Goal: Task Accomplishment & Management: Use online tool/utility

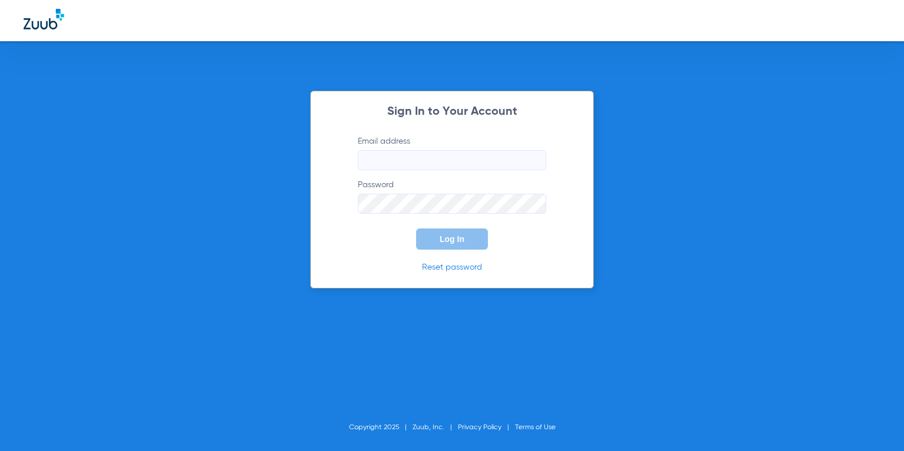
click at [420, 157] on input "Email address" at bounding box center [452, 160] width 188 height 20
type input "[EMAIL_ADDRESS][DOMAIN_NAME]"
click at [456, 245] on button "Log In" at bounding box center [452, 238] width 72 height 21
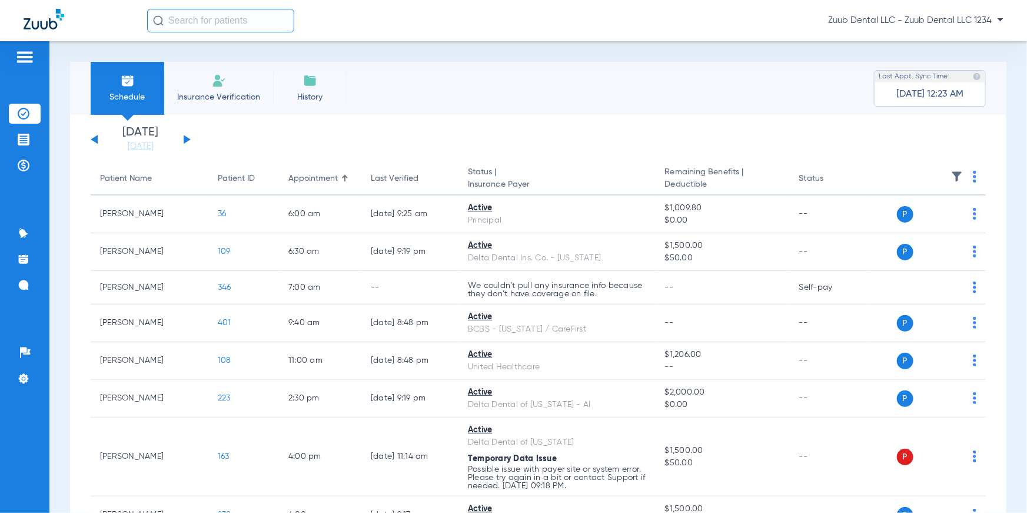
drag, startPoint x: 97, startPoint y: 183, endPoint x: 310, endPoint y: 140, distance: 218.0
click at [310, 142] on app-insurance-verification-schedule-view "[DATE] [DATE] [DATE] [DATE] [DATE] [DATE] [DATE] [DATE] [DATE] [DATE] [DATE] [D…" at bounding box center [538, 517] width 895 height 780
drag, startPoint x: 280, startPoint y: 183, endPoint x: 374, endPoint y: 125, distance: 110.8
click at [374, 125] on div "[DATE] [DATE] [DATE] [DATE] [DATE] [DATE] [DATE] [DATE] [DATE] [DATE] [DATE] [D…" at bounding box center [538, 516] width 937 height 803
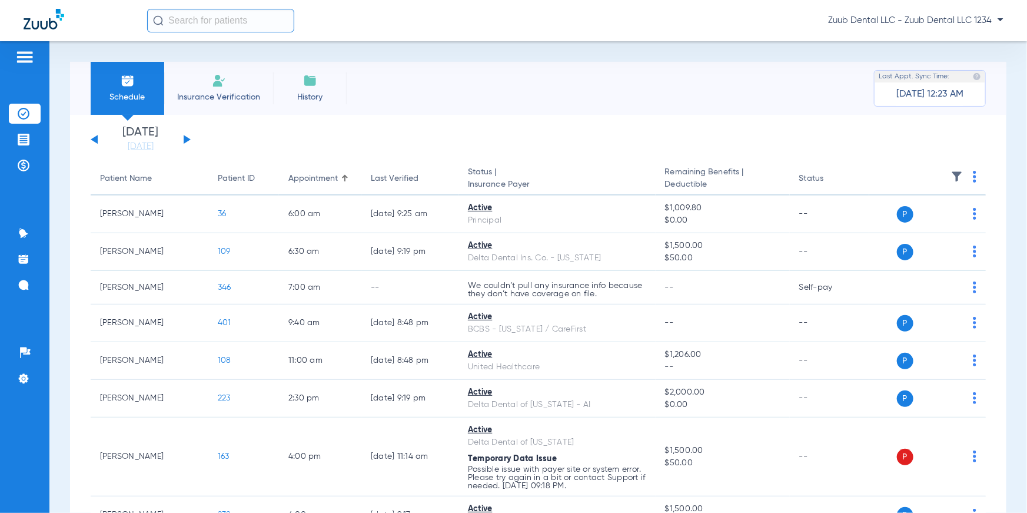
drag, startPoint x: 365, startPoint y: 171, endPoint x: 433, endPoint y: 137, distance: 76.1
click at [433, 137] on app-insurance-verification-schedule-view "[DATE] [DATE] [DATE] [DATE] [DATE] [DATE] [DATE] [DATE] [DATE] [DATE] [DATE] [D…" at bounding box center [538, 517] width 895 height 780
click at [434, 137] on app-single-date-navigator "[DATE] [DATE] [DATE] [DATE] [DATE] [DATE] [DATE] [DATE] [DATE] [DATE] [DATE] [D…" at bounding box center [538, 140] width 895 height 26
drag, startPoint x: 467, startPoint y: 172, endPoint x: 535, endPoint y: 185, distance: 69.4
click at [535, 185] on th "Status | Insurance Payer" at bounding box center [557, 178] width 197 height 33
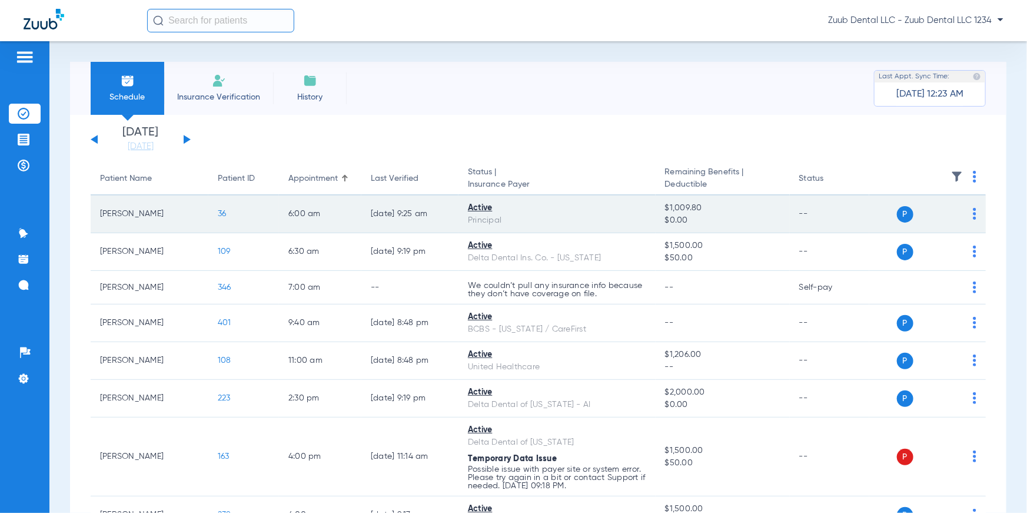
drag, startPoint x: 466, startPoint y: 209, endPoint x: 512, endPoint y: 214, distance: 45.6
click at [512, 214] on td "Active Principal" at bounding box center [557, 214] width 197 height 38
click at [662, 208] on td "$1,009.80 $0.00" at bounding box center [723, 214] width 134 height 38
drag, startPoint x: 661, startPoint y: 208, endPoint x: 710, endPoint y: 227, distance: 52.6
click at [710, 227] on td "$1,009.80 $0.00" at bounding box center [723, 214] width 134 height 38
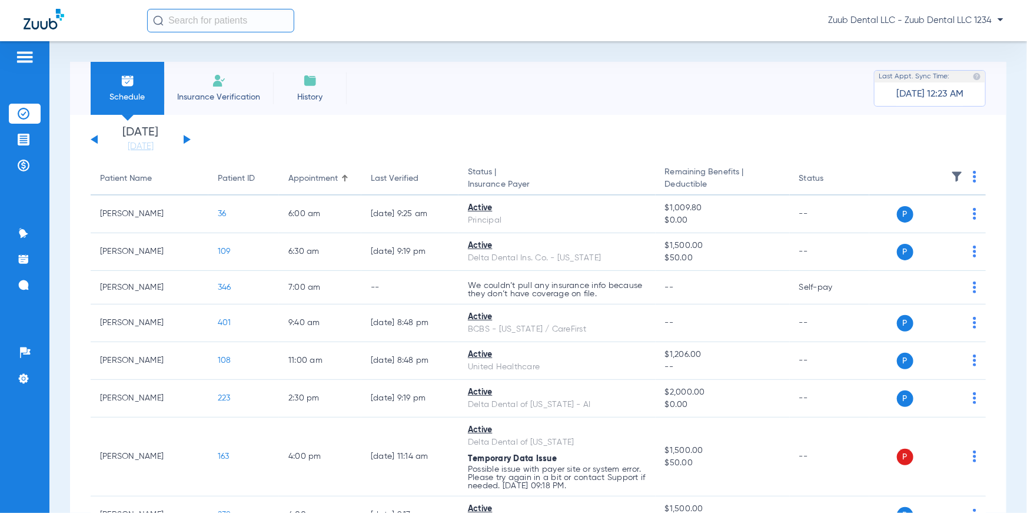
click at [752, 148] on app-single-date-navigator "[DATE] [DATE] [DATE] [DATE] [DATE] [DATE] [DATE] [DATE] [DATE] [DATE] [DATE] [D…" at bounding box center [538, 140] width 895 height 26
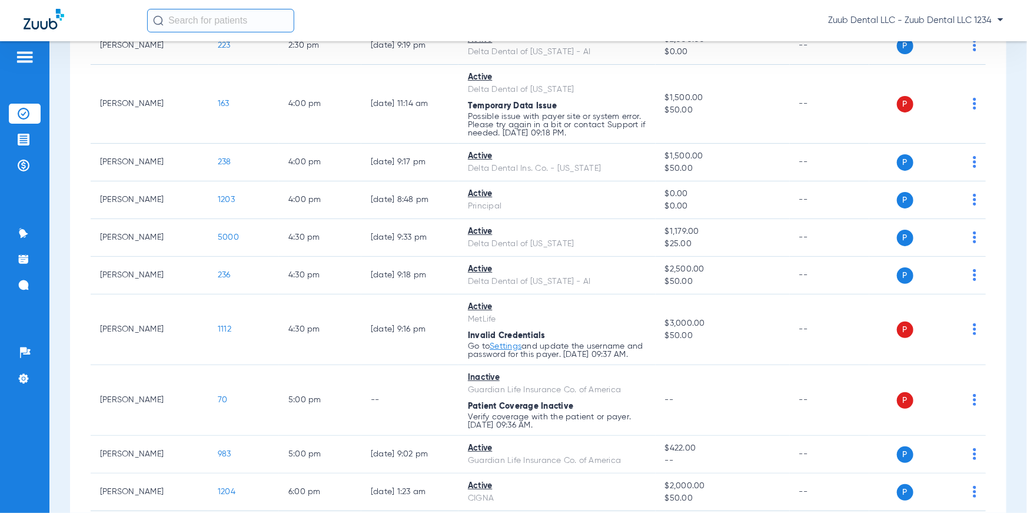
scroll to position [433, 0]
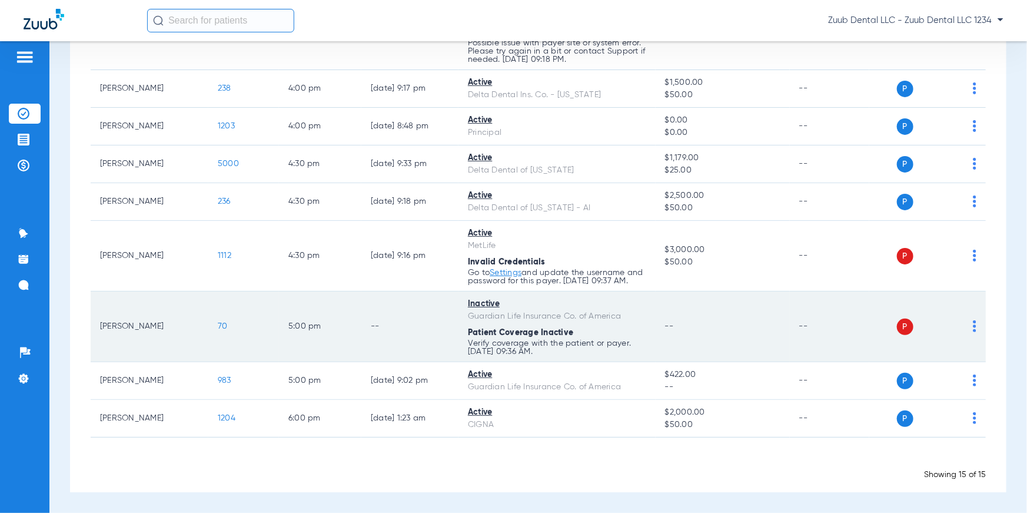
click at [904, 326] on img at bounding box center [975, 326] width 4 height 12
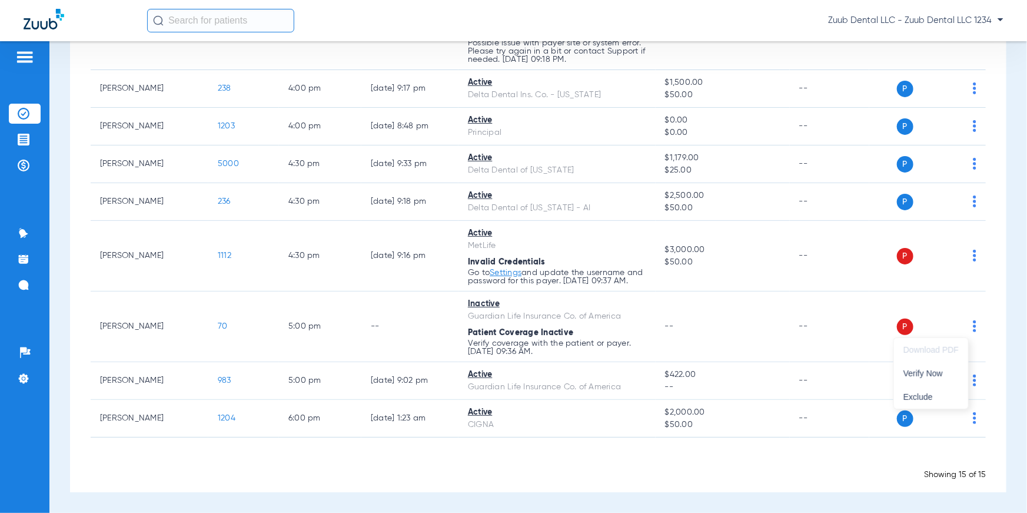
drag, startPoint x: 1010, startPoint y: 271, endPoint x: 1021, endPoint y: 277, distance: 12.4
click at [904, 271] on div at bounding box center [513, 256] width 1027 height 513
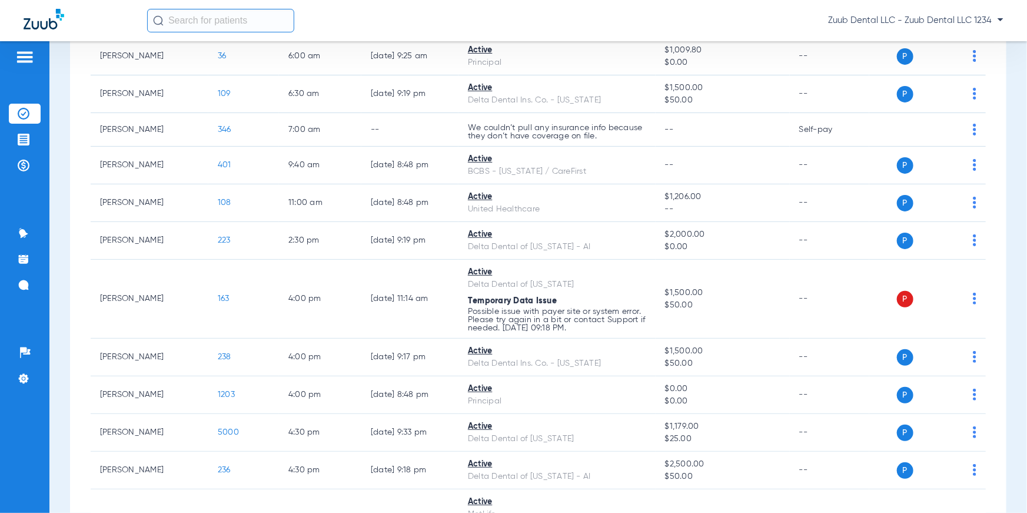
scroll to position [0, 0]
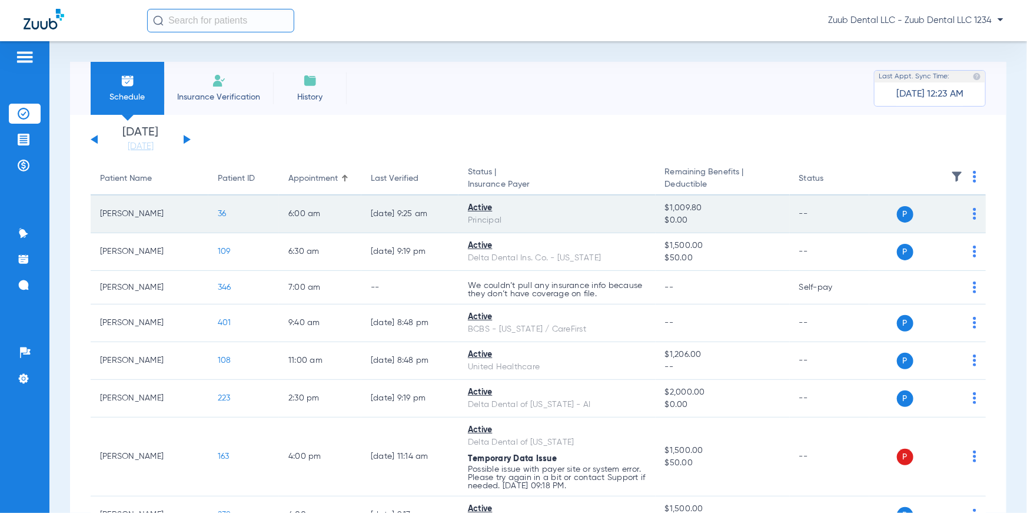
click at [220, 216] on span "36" at bounding box center [222, 214] width 9 height 8
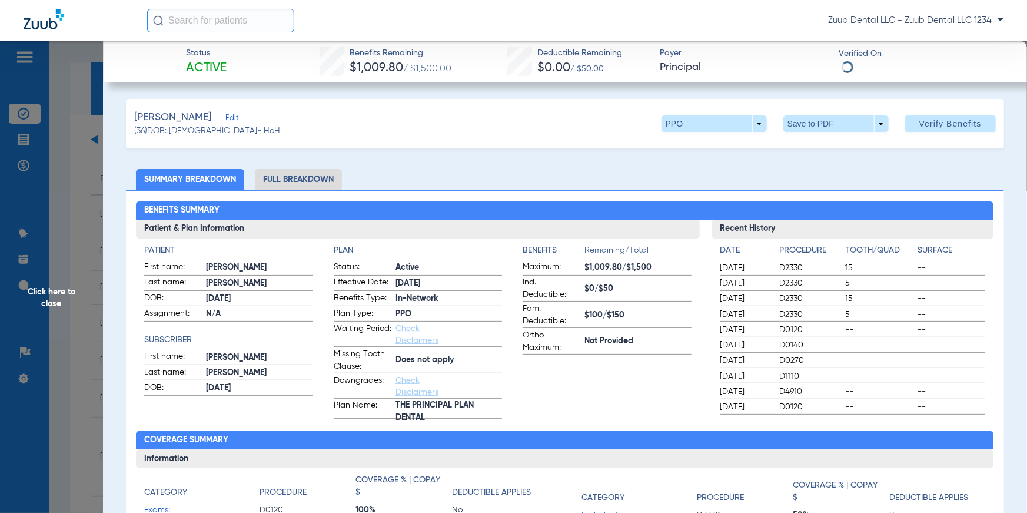
scroll to position [68, 0]
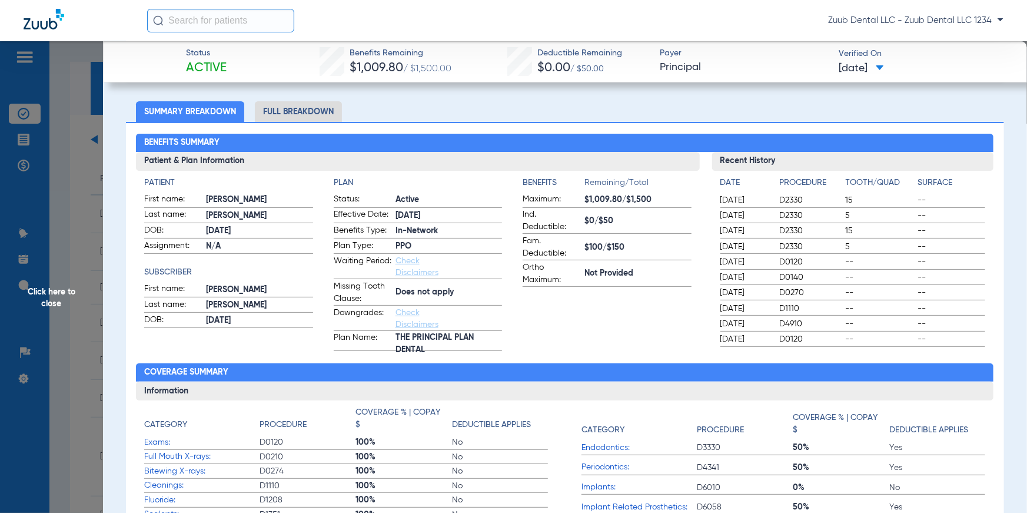
click at [52, 297] on span "Click here to close" at bounding box center [51, 297] width 103 height 513
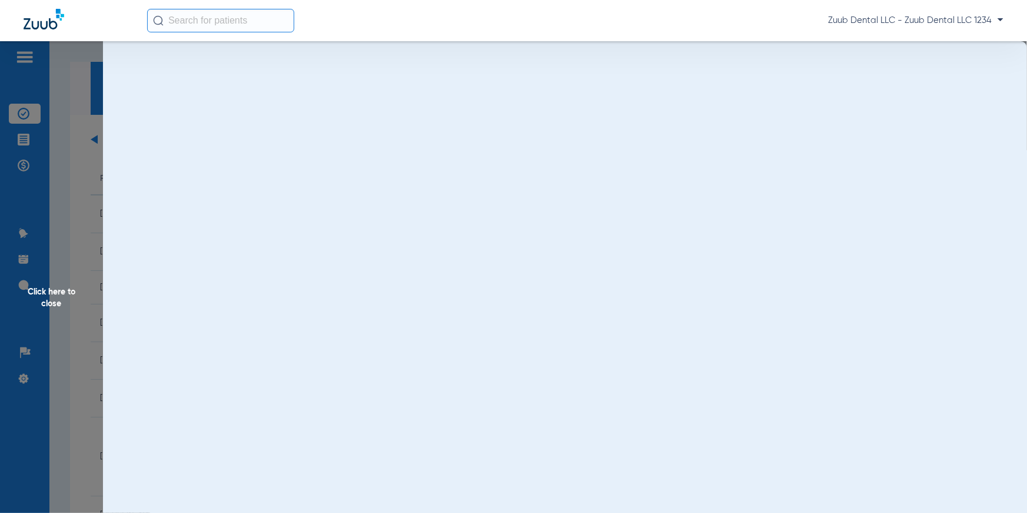
scroll to position [0, 0]
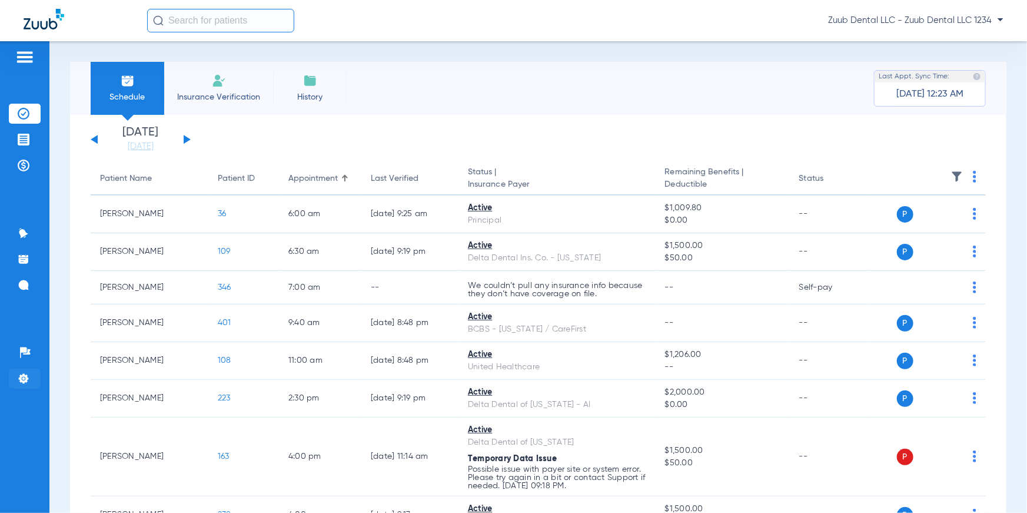
click at [29, 378] on li "Settings" at bounding box center [25, 378] width 32 height 20
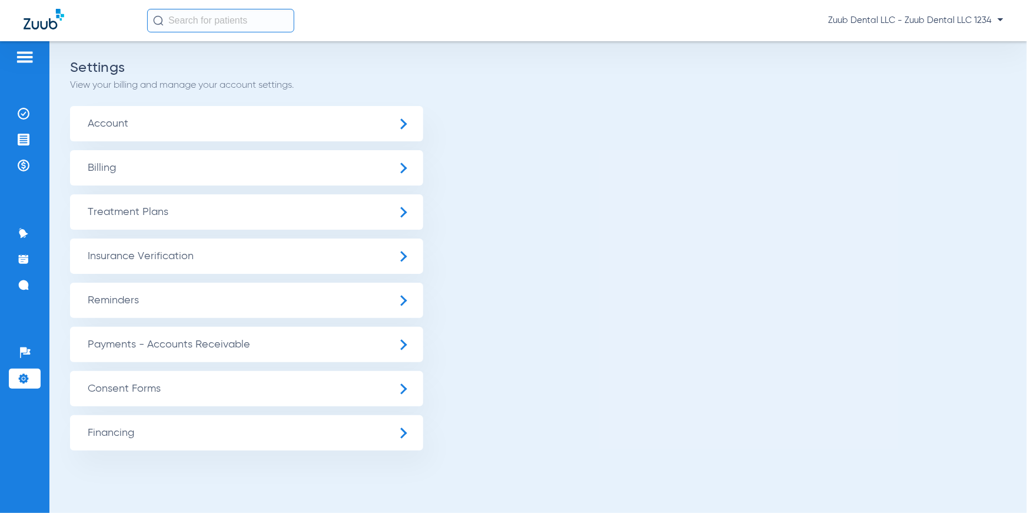
click at [117, 261] on span "Insurance Verification" at bounding box center [246, 255] width 353 height 35
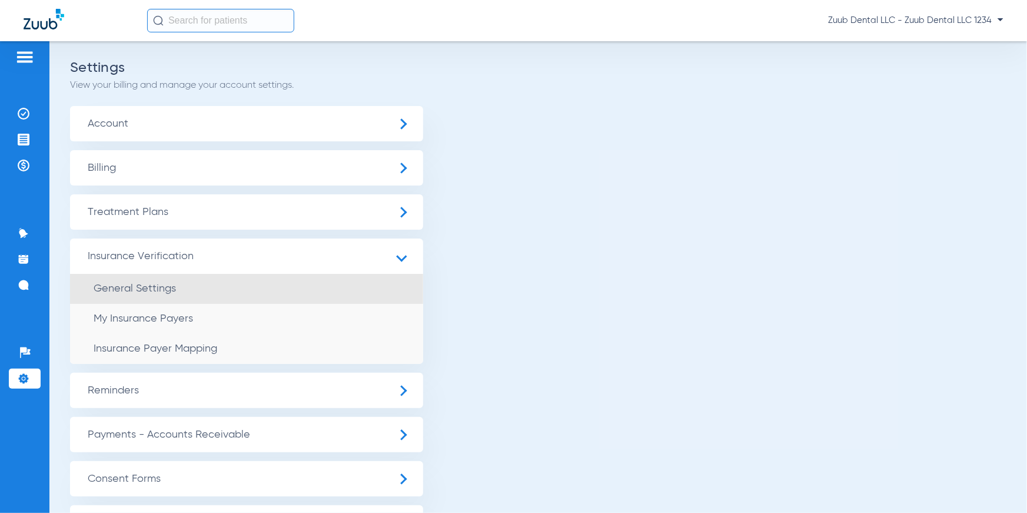
click at [130, 282] on li "General Settings" at bounding box center [246, 289] width 353 height 30
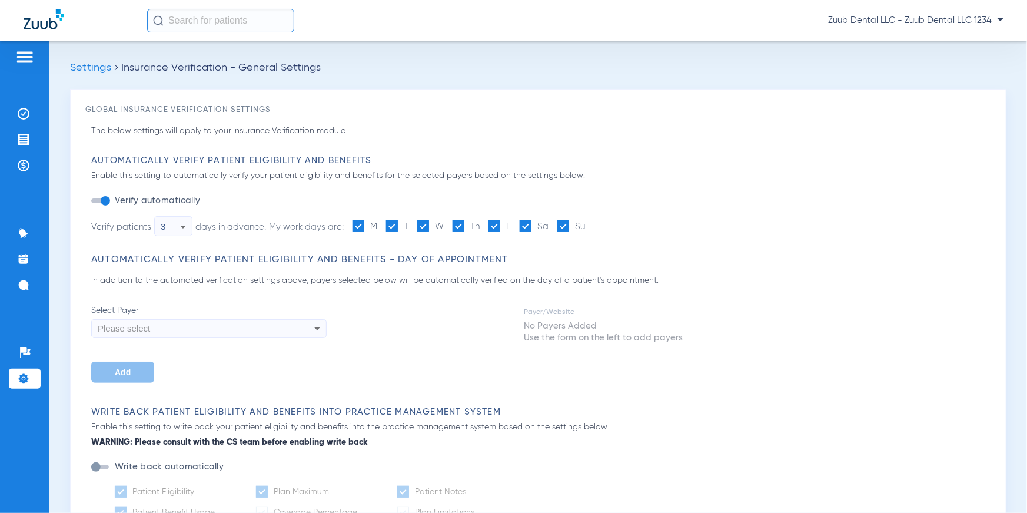
type input "1"
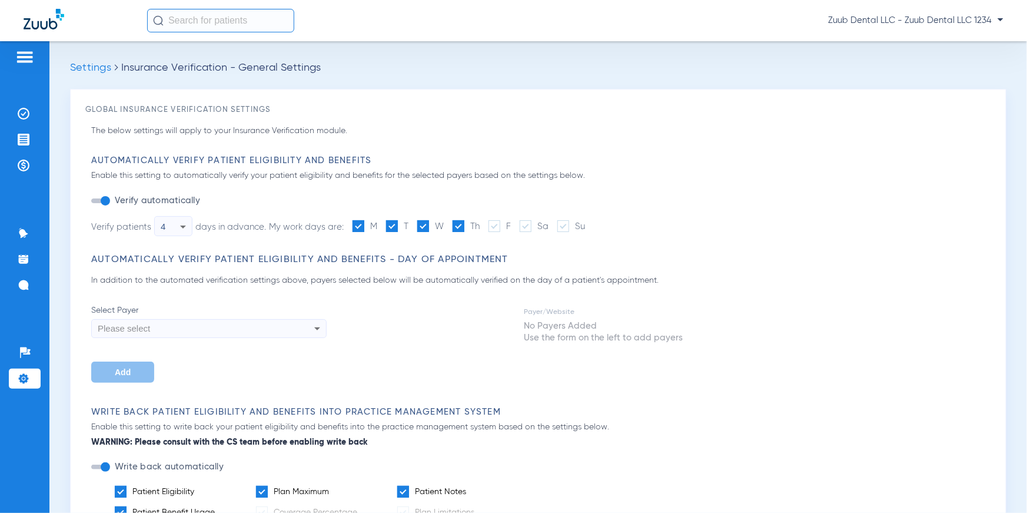
click at [181, 225] on icon at bounding box center [183, 227] width 14 height 14
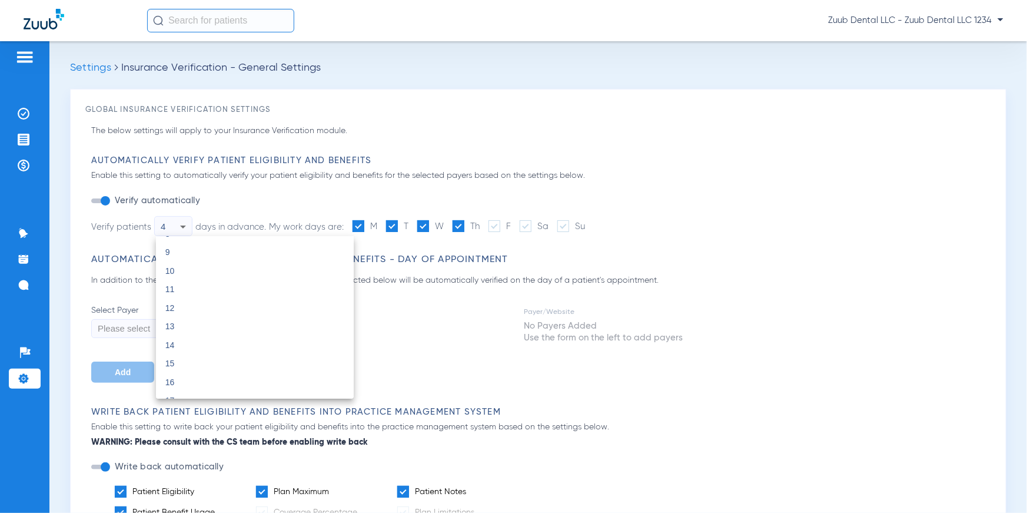
scroll to position [209, 0]
click at [241, 202] on div at bounding box center [513, 256] width 1027 height 513
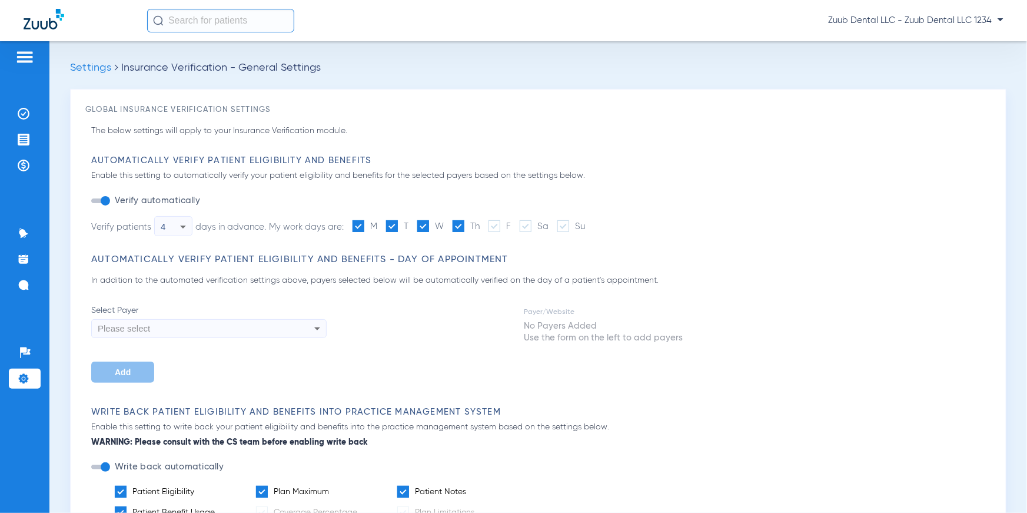
drag, startPoint x: 273, startPoint y: 225, endPoint x: 340, endPoint y: 232, distance: 68.1
click at [340, 232] on div "My work days are: M T W Th F Sa Su" at bounding box center [427, 226] width 316 height 14
click at [188, 220] on icon at bounding box center [183, 227] width 14 height 14
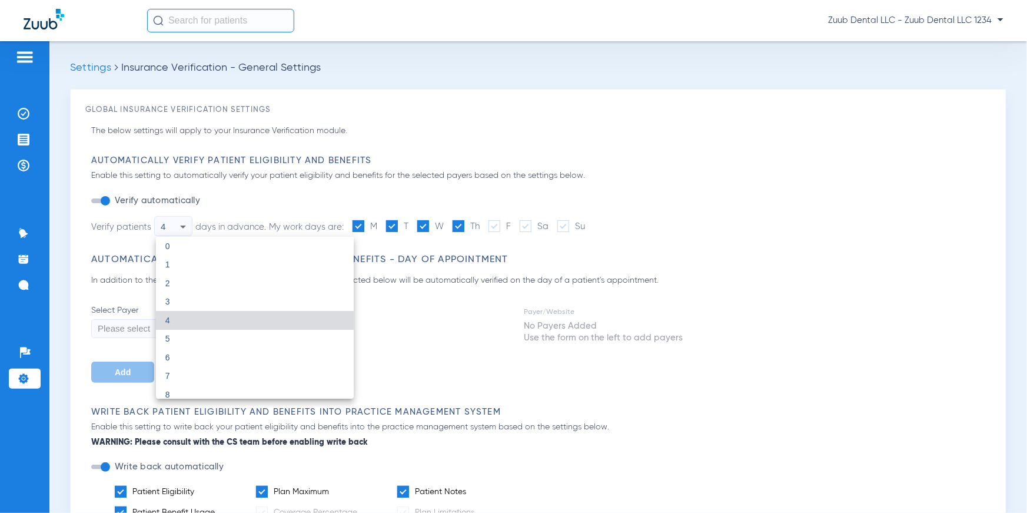
click at [267, 210] on div at bounding box center [513, 256] width 1027 height 513
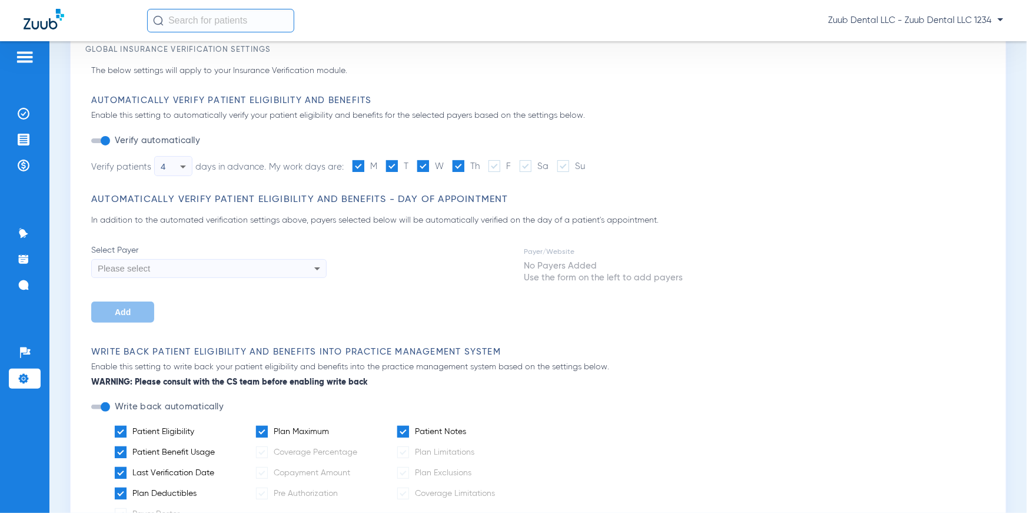
scroll to position [67, 0]
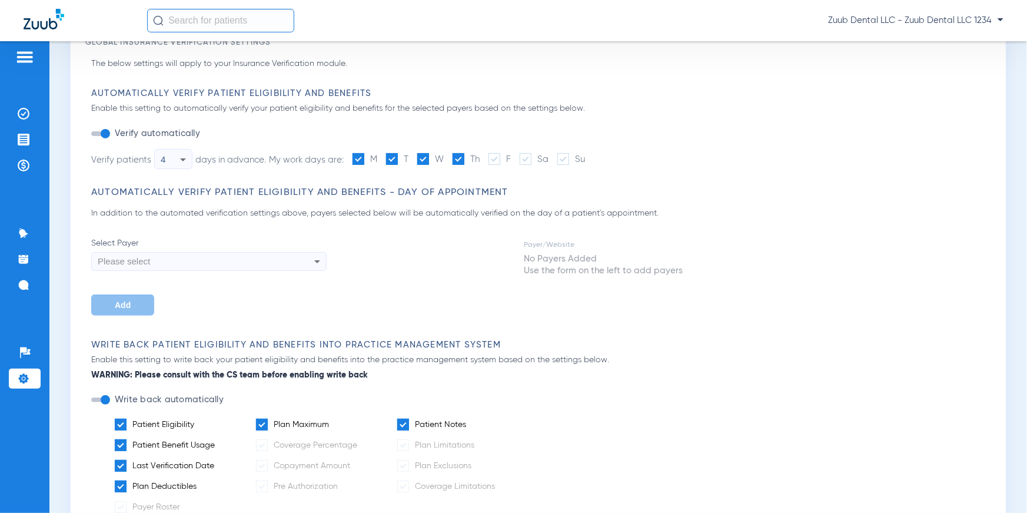
click at [212, 267] on div "Please select" at bounding box center [187, 261] width 178 height 20
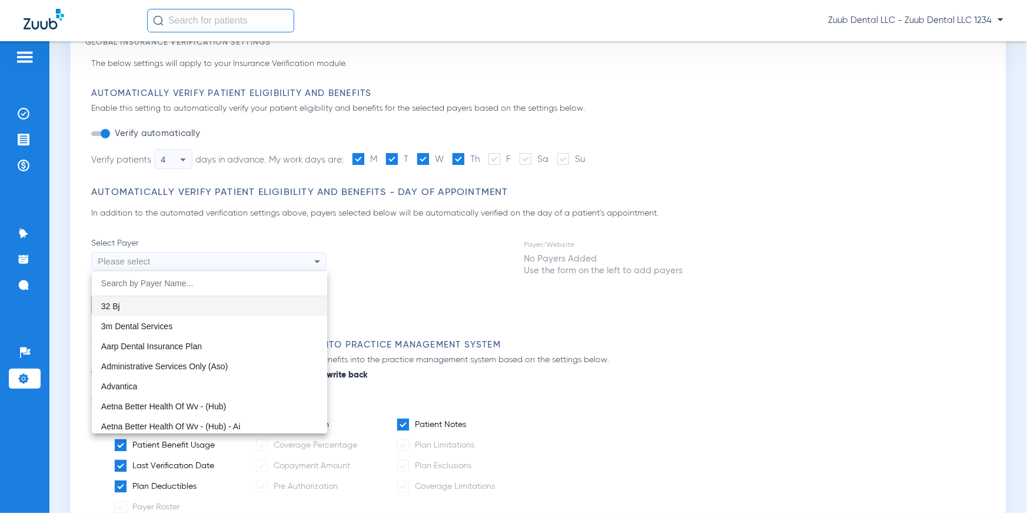
click at [223, 239] on div at bounding box center [513, 256] width 1027 height 513
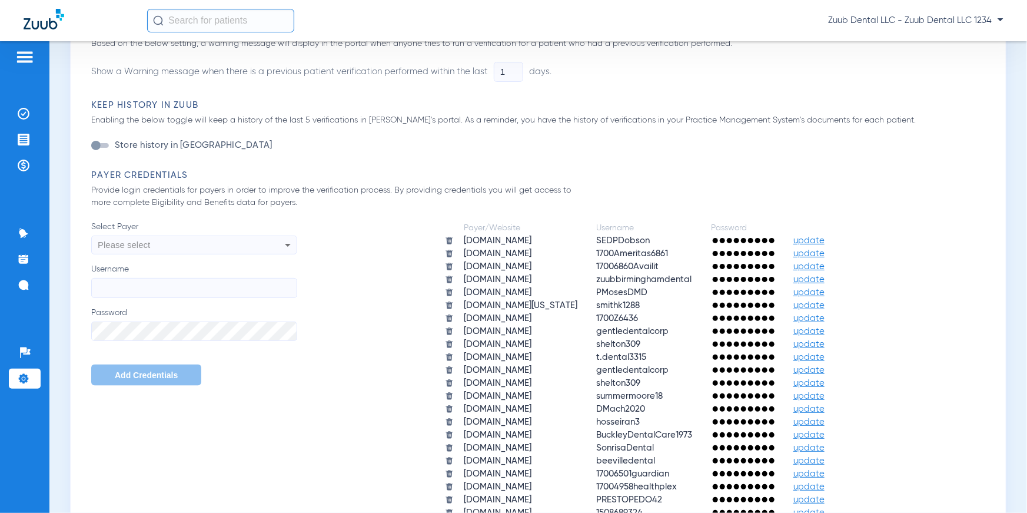
scroll to position [597, 0]
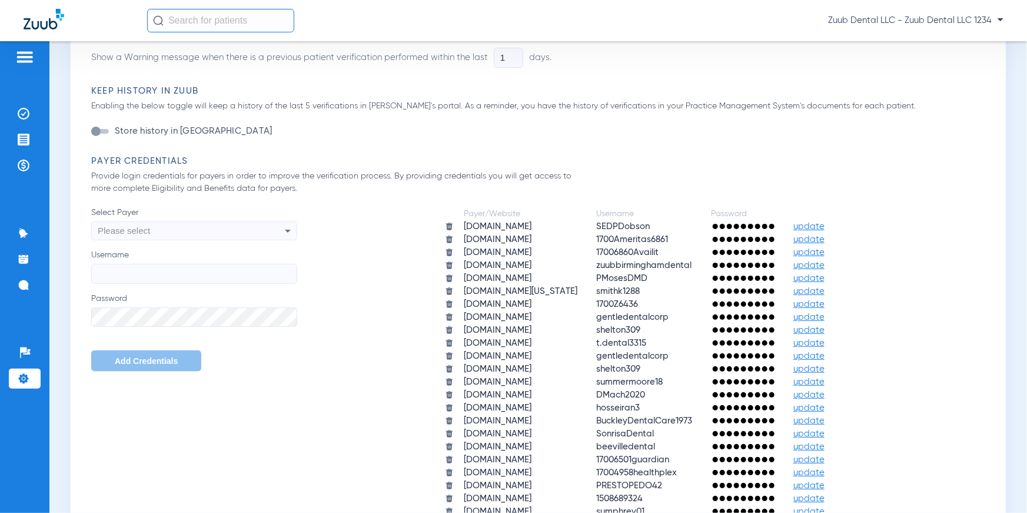
click at [110, 168] on div "Payer Credentials Provide login credentials for payers in order to improve the …" at bounding box center [541, 382] width 900 height 454
drag, startPoint x: 92, startPoint y: 161, endPoint x: 197, endPoint y: 169, distance: 105.6
click at [197, 169] on div "Payer Credentials Provide login credentials for payers in order to improve the …" at bounding box center [541, 382] width 900 height 454
click at [370, 294] on div "Payer/Website Username Password [DOMAIN_NAME] SEDPDobson update [DOMAIN_NAME] 1…" at bounding box center [644, 408] width 694 height 403
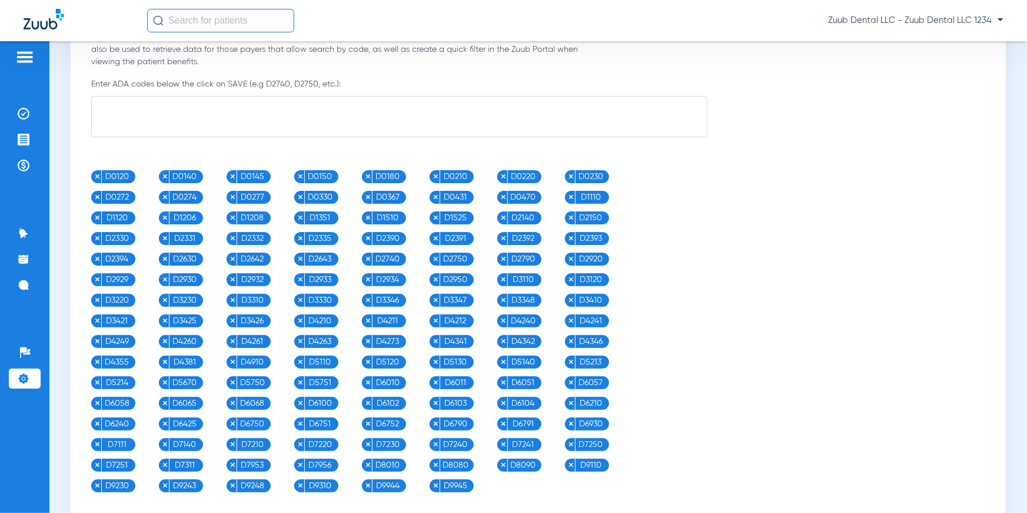
scroll to position [1248, 0]
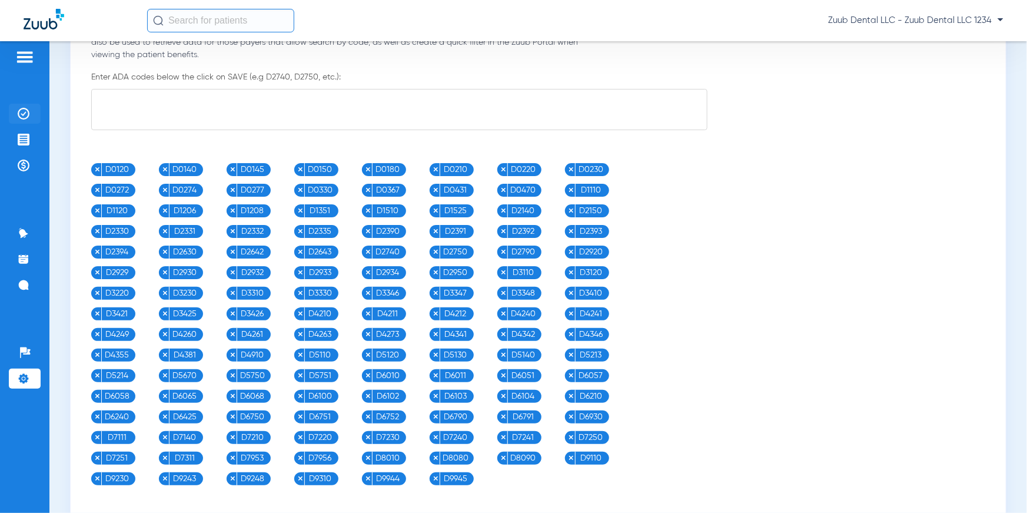
click at [18, 111] on img at bounding box center [24, 114] width 12 height 12
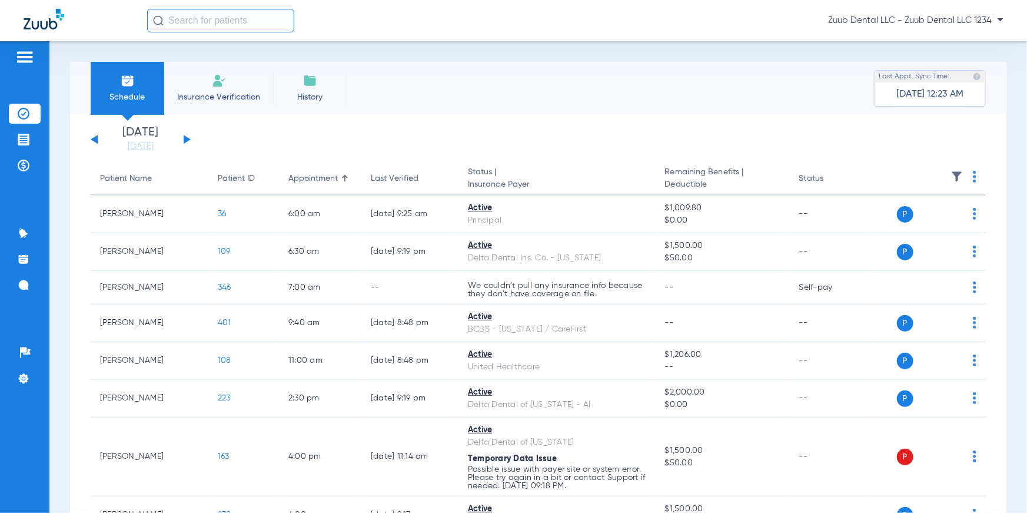
drag, startPoint x: 96, startPoint y: 180, endPoint x: 882, endPoint y: 178, distance: 785.8
click at [882, 178] on tr "Patient Name Patient ID Appointment Last Verified Status | Insurance Payer Rema…" at bounding box center [538, 178] width 895 height 33
click at [904, 174] on img at bounding box center [975, 177] width 4 height 12
click at [678, 135] on div at bounding box center [513, 256] width 1027 height 513
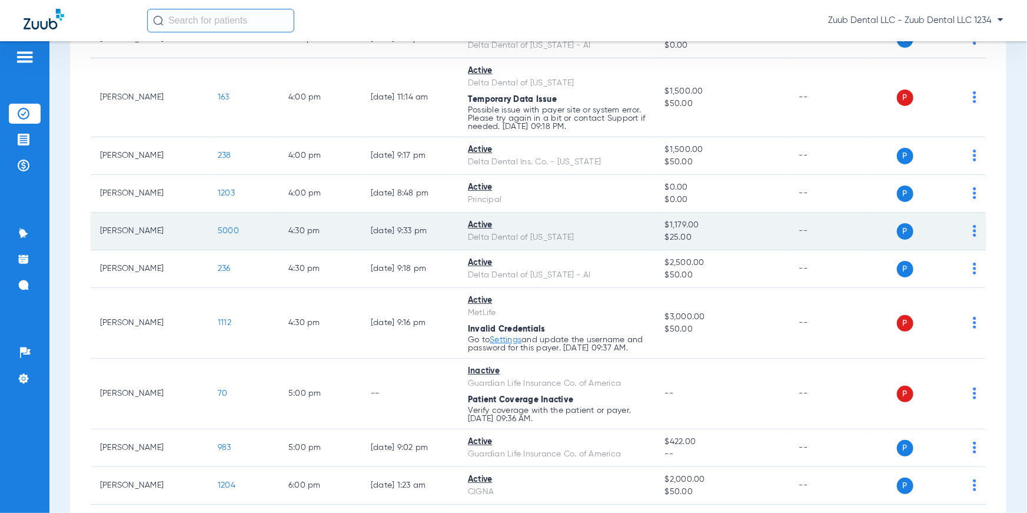
scroll to position [433, 0]
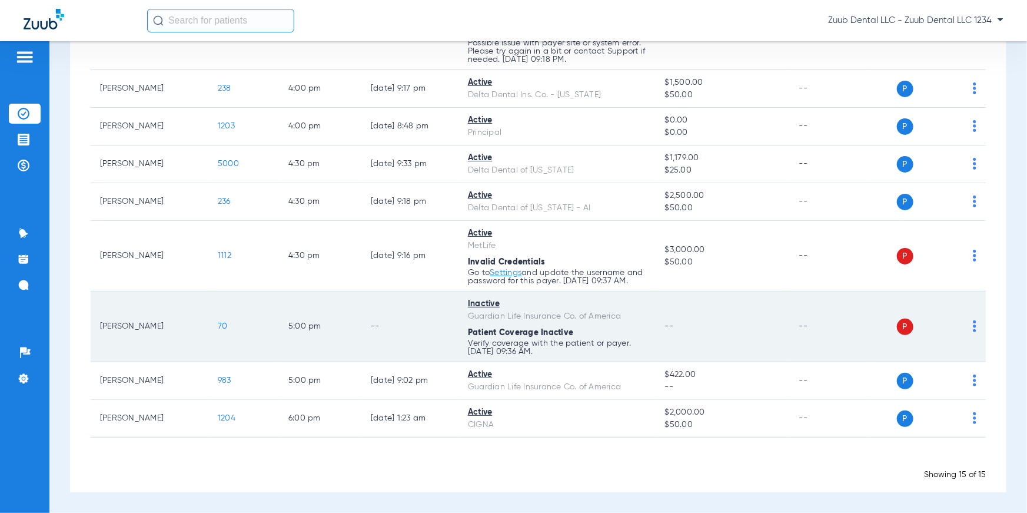
click at [904, 327] on img at bounding box center [975, 326] width 4 height 12
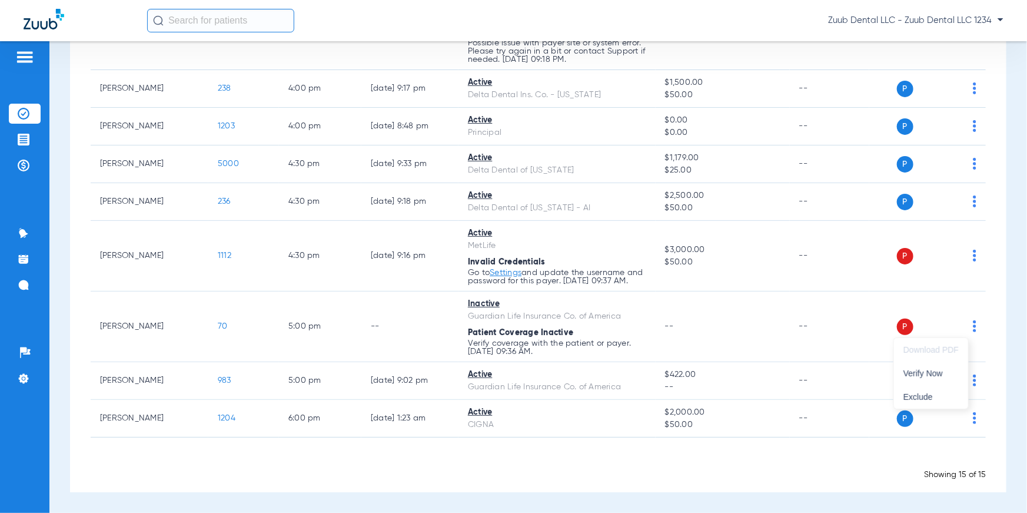
click at [904, 253] on div at bounding box center [513, 256] width 1027 height 513
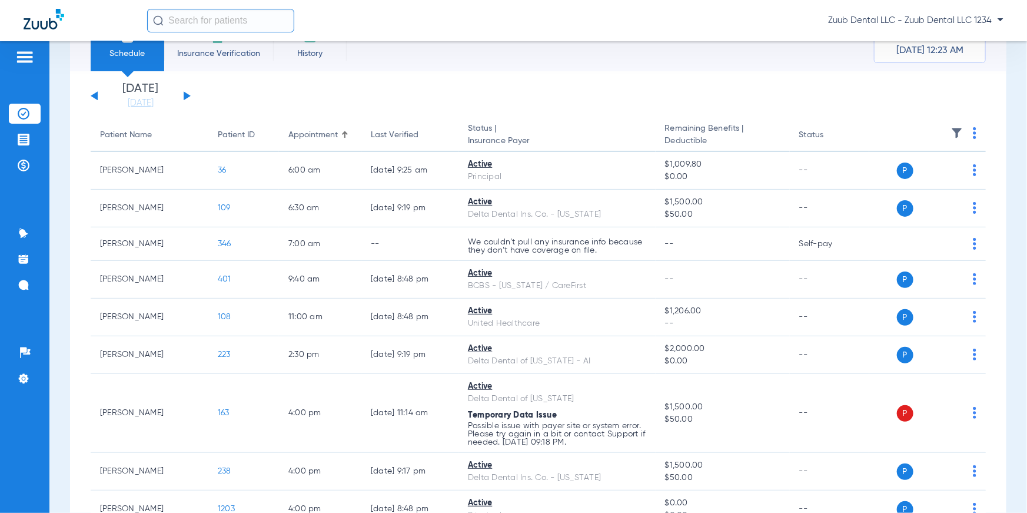
scroll to position [0, 0]
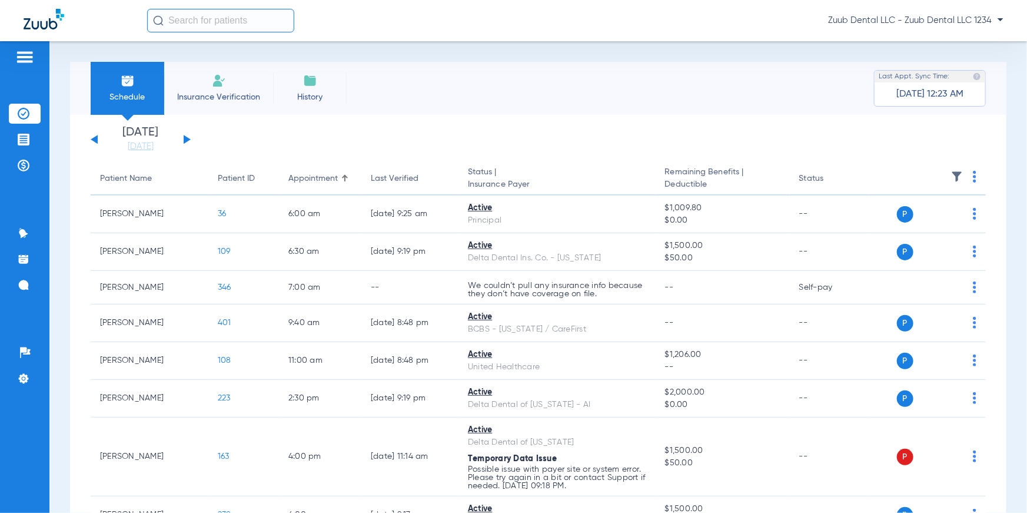
click at [228, 84] on li "Insurance Verification" at bounding box center [218, 88] width 109 height 53
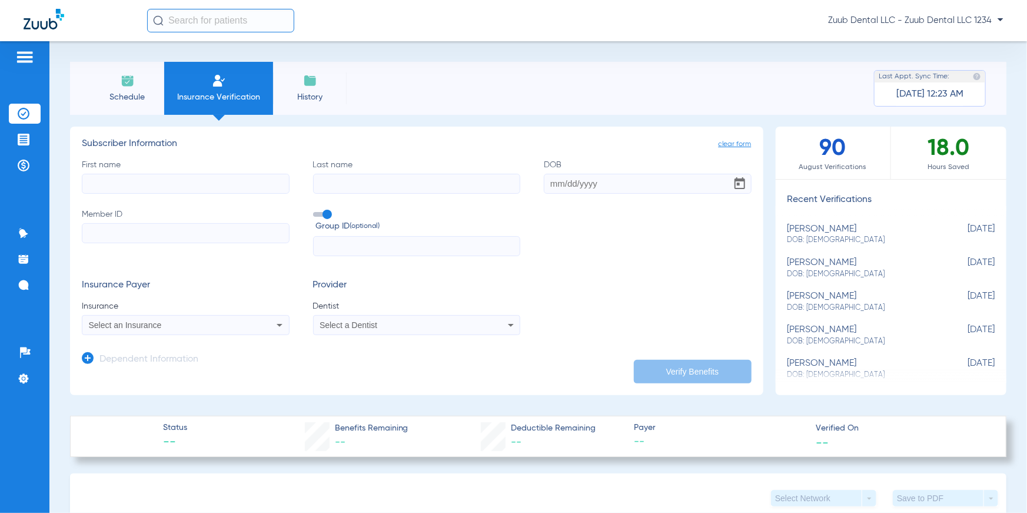
click at [180, 175] on input "First name" at bounding box center [186, 184] width 208 height 20
click at [330, 181] on input "Last name" at bounding box center [417, 184] width 208 height 20
click at [586, 190] on input "DOB" at bounding box center [648, 184] width 208 height 20
click at [200, 235] on input "Member ID" at bounding box center [186, 233] width 208 height 20
click at [384, 248] on input "text" at bounding box center [417, 246] width 208 height 20
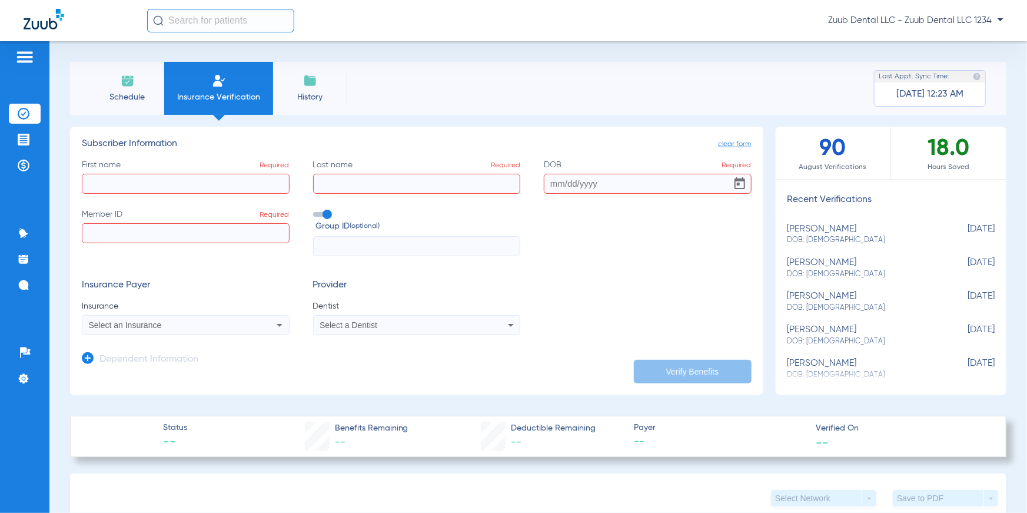
click at [230, 326] on div "Select an Insurance" at bounding box center [166, 325] width 155 height 8
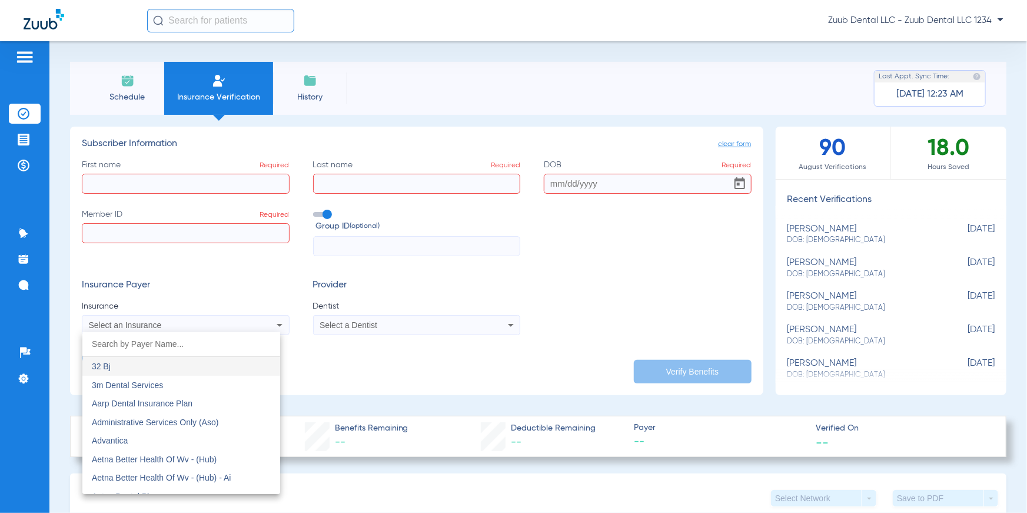
click at [347, 334] on div at bounding box center [513, 256] width 1027 height 513
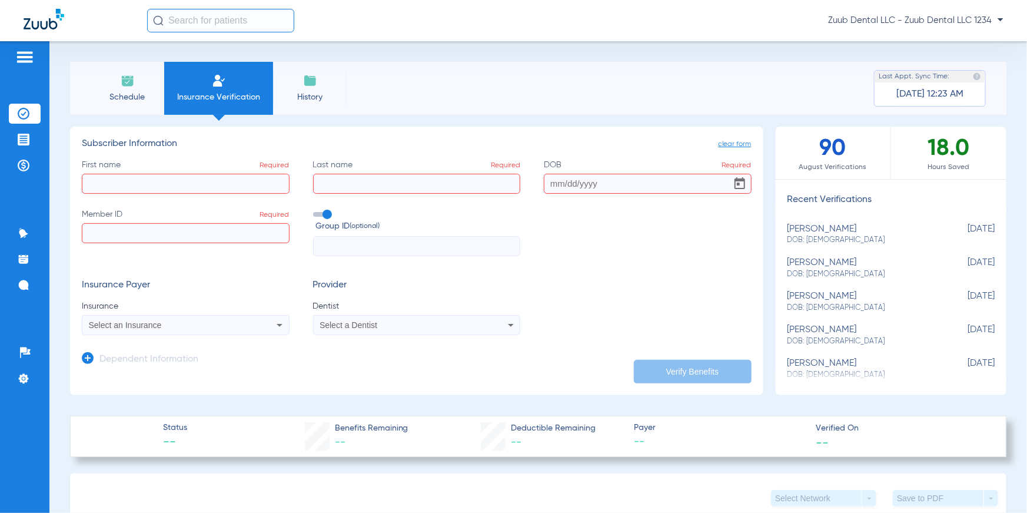
click at [348, 331] on div "Select a Dentist" at bounding box center [417, 325] width 207 height 14
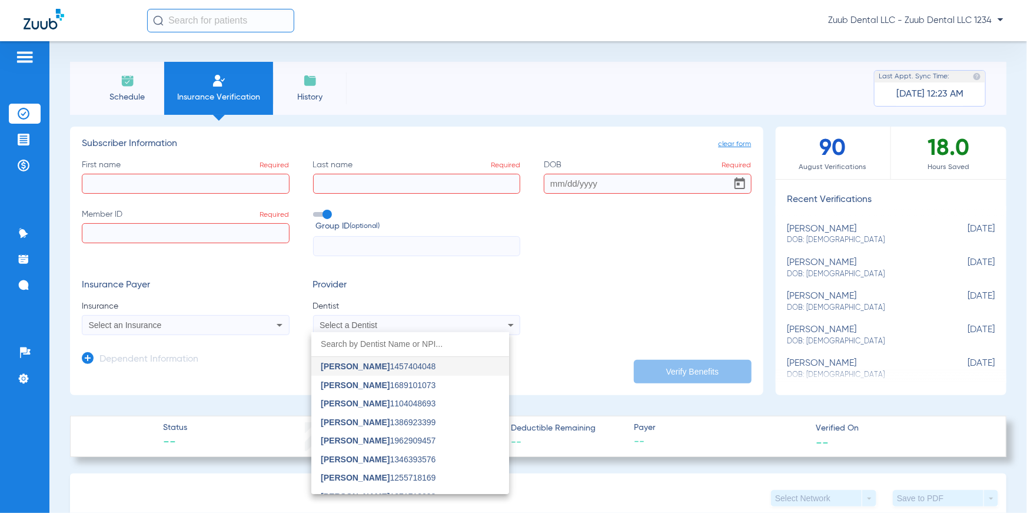
click at [650, 331] on div at bounding box center [513, 256] width 1027 height 513
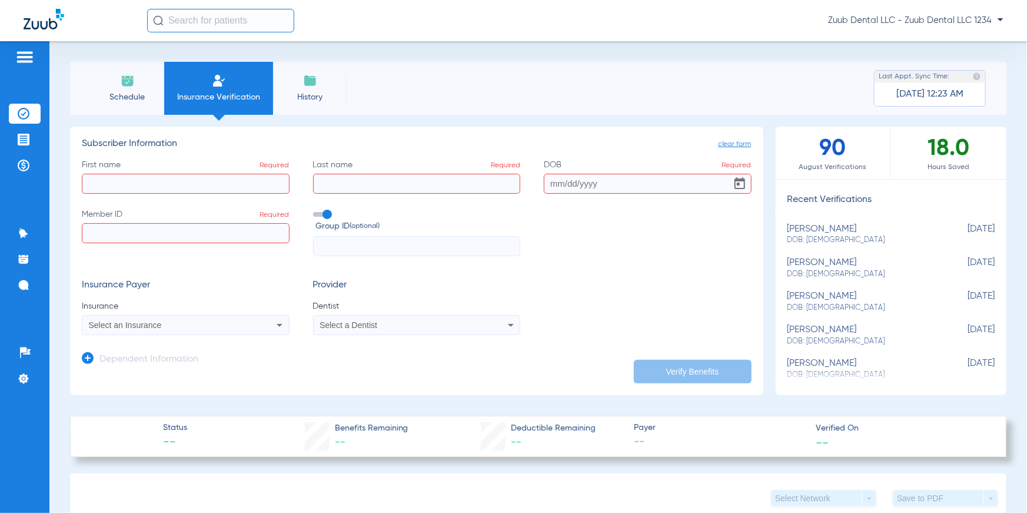
click at [798, 273] on span "DOB: [DEMOGRAPHIC_DATA]" at bounding box center [862, 274] width 149 height 11
type input "[PERSON_NAME]"
type input "[DATE]"
type input "967366745"
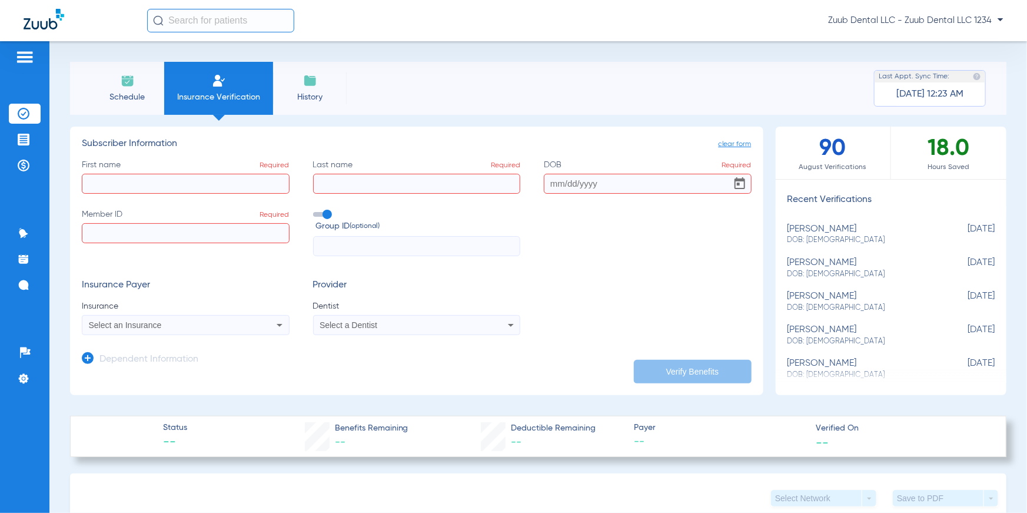
type input "1055942"
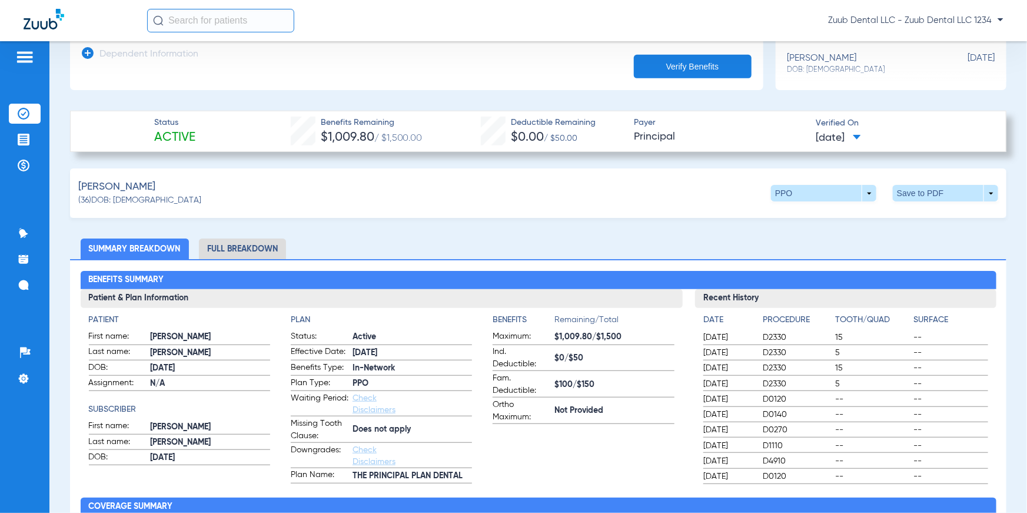
scroll to position [312, 0]
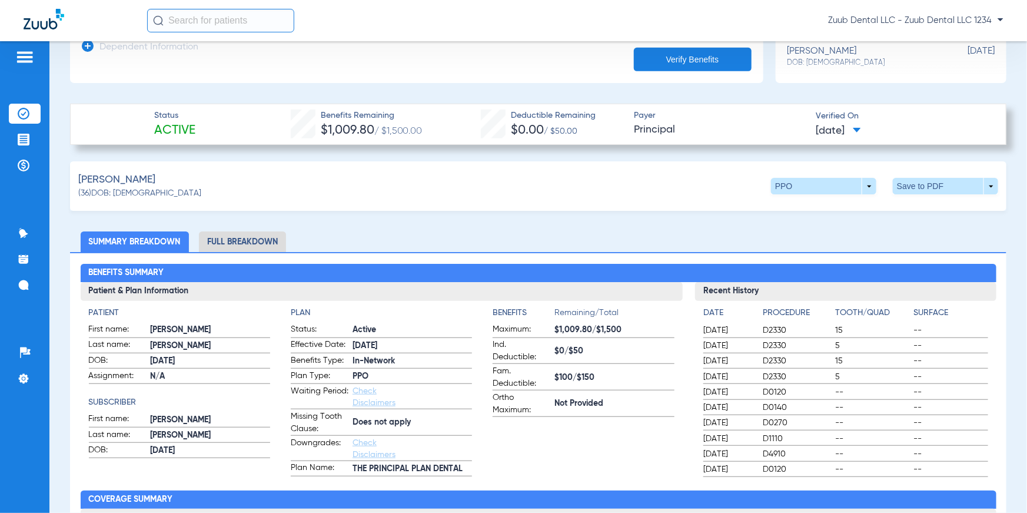
drag, startPoint x: 150, startPoint y: 127, endPoint x: 213, endPoint y: 131, distance: 63.7
click at [213, 131] on div "Status Active Benefits Remaining $1,009.80 / $1,500.00 Deductible Remaining $0.…" at bounding box center [538, 124] width 937 height 41
drag, startPoint x: 272, startPoint y: 126, endPoint x: 424, endPoint y: 132, distance: 152.0
click at [424, 132] on div "Status Active Benefits Remaining $1,009.80 / $1,500.00 Deductible Remaining $0.…" at bounding box center [538, 124] width 937 height 41
click at [581, 131] on div "Deductible Remaining $0.00 / $50.00" at bounding box center [538, 124] width 115 height 30
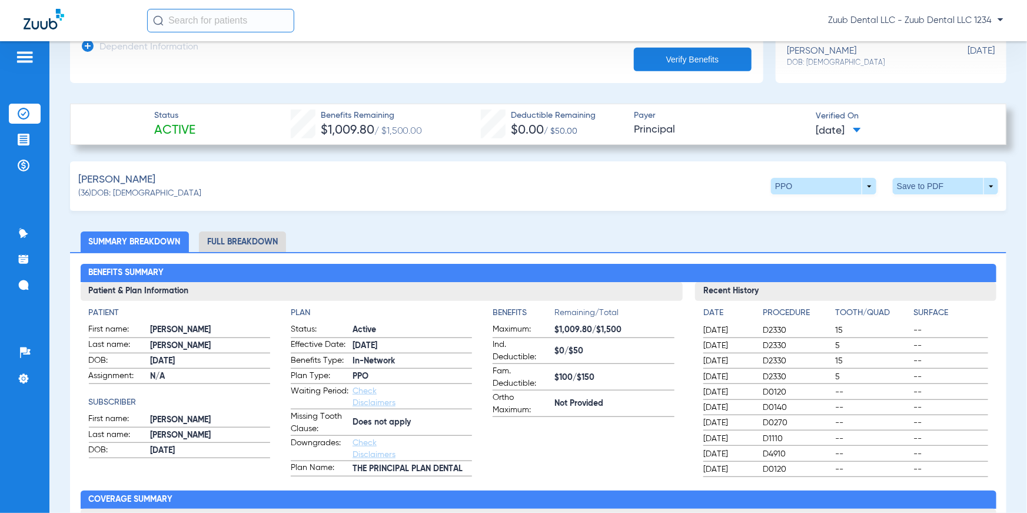
drag, startPoint x: 622, startPoint y: 127, endPoint x: 700, endPoint y: 137, distance: 78.9
click at [700, 137] on div "Status Active Benefits Remaining $1,009.80 / $1,500.00 Deductible Remaining $0.…" at bounding box center [538, 124] width 937 height 41
click at [848, 184] on span at bounding box center [823, 186] width 105 height 16
click at [638, 241] on div at bounding box center [513, 256] width 1027 height 513
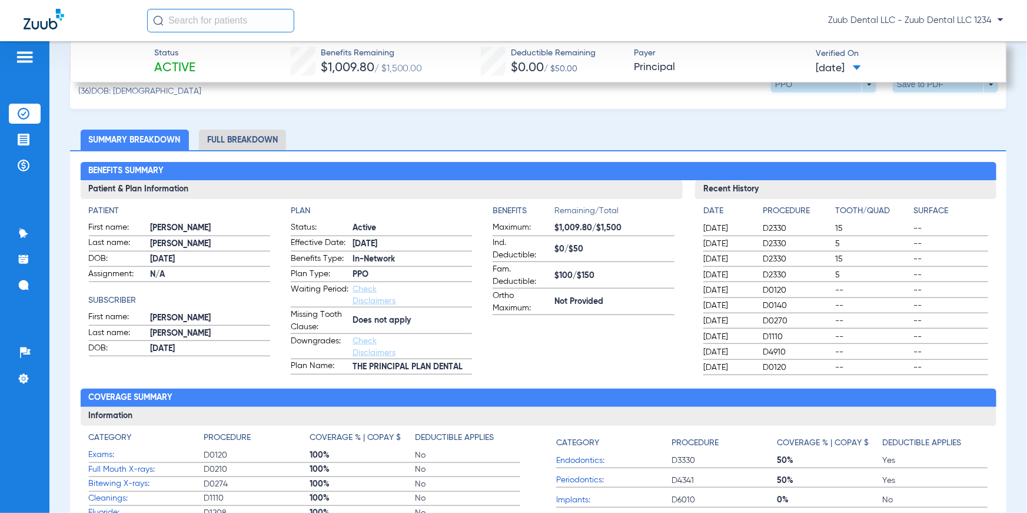
scroll to position [421, 0]
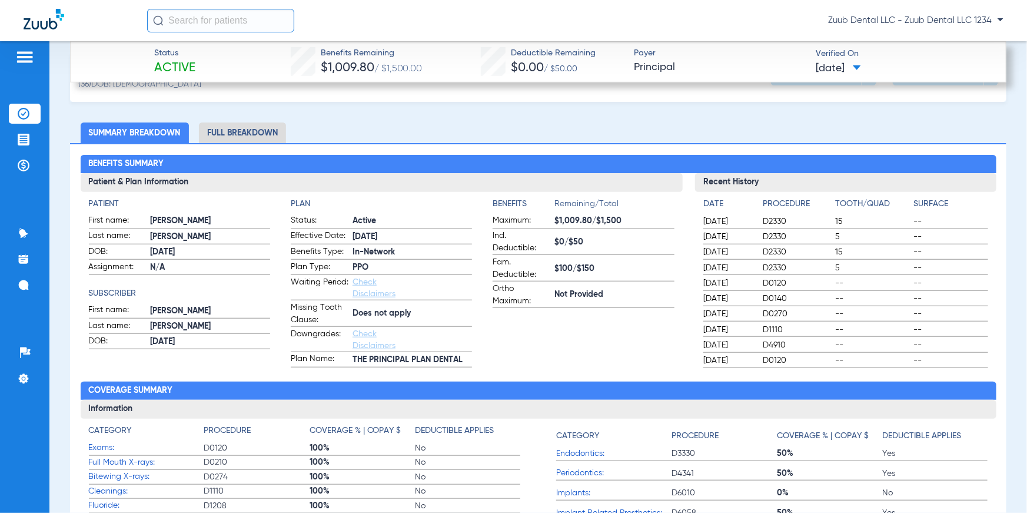
drag, startPoint x: 85, startPoint y: 205, endPoint x: 126, endPoint y: 202, distance: 40.7
click at [126, 202] on div "Patient First name: [PERSON_NAME] Last name: [PERSON_NAME]: [DEMOGRAPHIC_DATA] …" at bounding box center [382, 279] width 602 height 175
drag, startPoint x: 89, startPoint y: 294, endPoint x: 148, endPoint y: 288, distance: 59.7
click at [148, 288] on h4 "Subscriber" at bounding box center [179, 293] width 181 height 12
drag, startPoint x: 290, startPoint y: 203, endPoint x: 340, endPoint y: 201, distance: 50.1
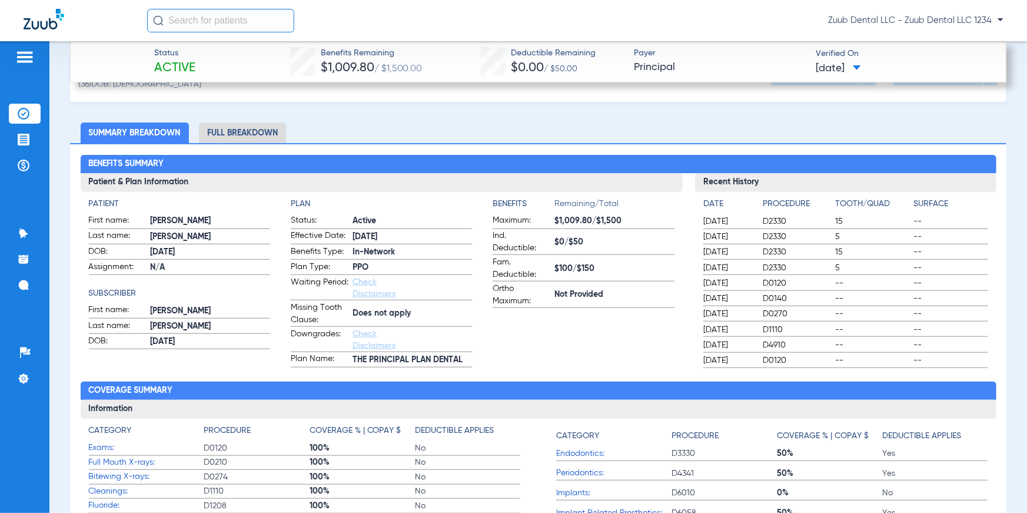
click at [340, 201] on h4 "Plan" at bounding box center [381, 204] width 181 height 12
drag, startPoint x: 419, startPoint y: 312, endPoint x: 352, endPoint y: 314, distance: 66.6
click at [353, 314] on span "Does not apply" at bounding box center [412, 313] width 119 height 12
drag, startPoint x: 483, startPoint y: 204, endPoint x: 643, endPoint y: 303, distance: 188.5
click at [643, 303] on app-patient-and-plan-information "Patient First name: [PERSON_NAME] Last name: [PERSON_NAME]: [DEMOGRAPHIC_DATA] …" at bounding box center [382, 283] width 586 height 170
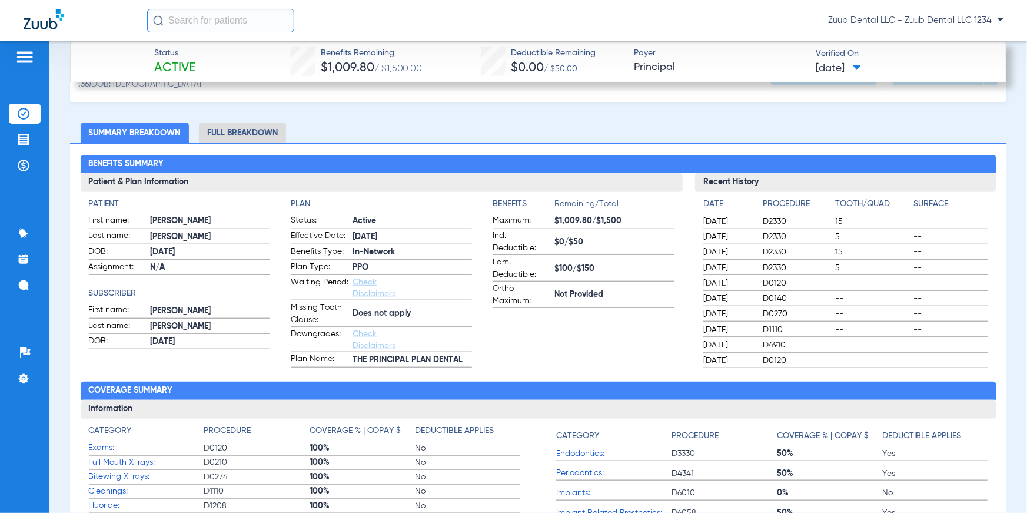
drag, startPoint x: 689, startPoint y: 194, endPoint x: 968, endPoint y: 351, distance: 320.2
click at [904, 351] on div "Patient & Plan Information Patient First name: [PERSON_NAME] Last name: [PERSON…" at bounding box center [539, 271] width 916 height 196
click at [673, 393] on h2 "Coverage Summary" at bounding box center [539, 390] width 916 height 19
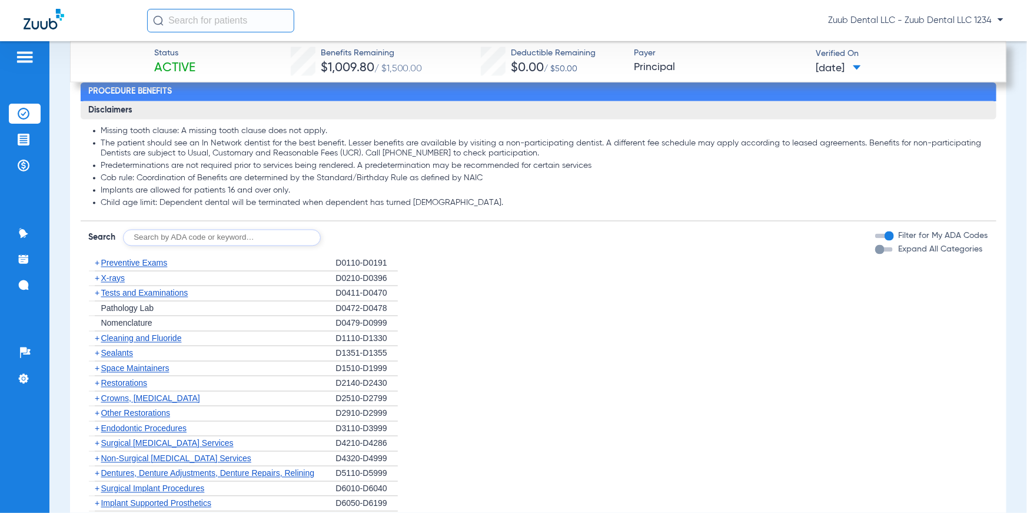
scroll to position [976, 0]
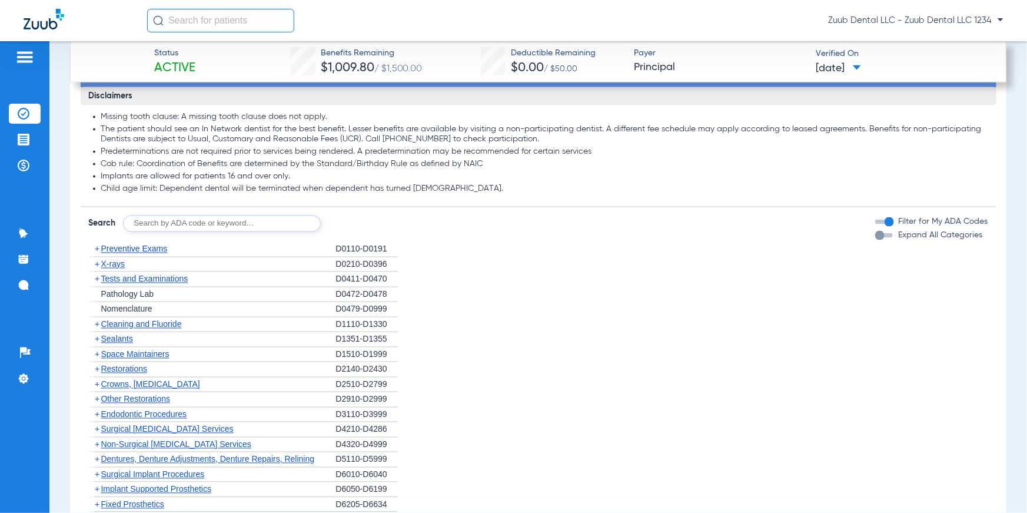
click at [115, 264] on span "X-rays" at bounding box center [113, 264] width 24 height 9
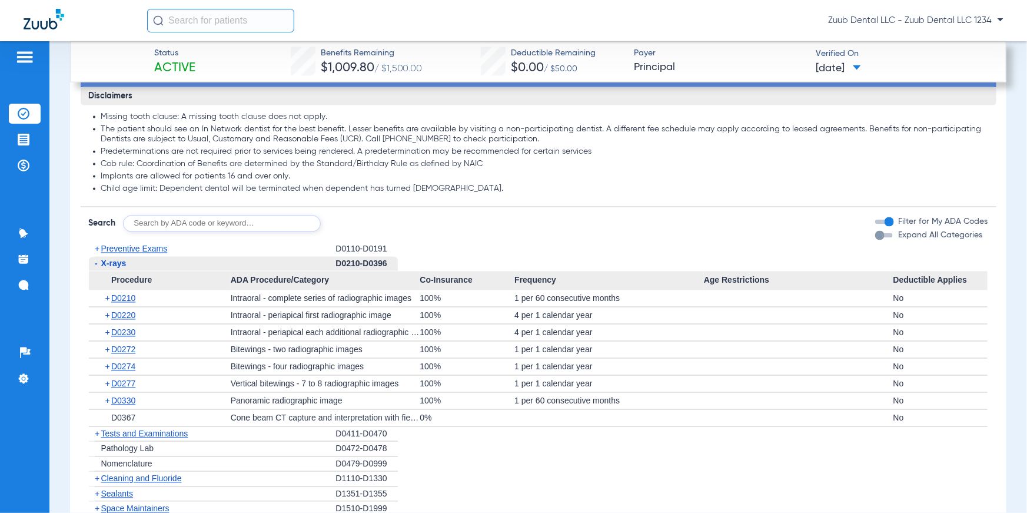
scroll to position [1026, 0]
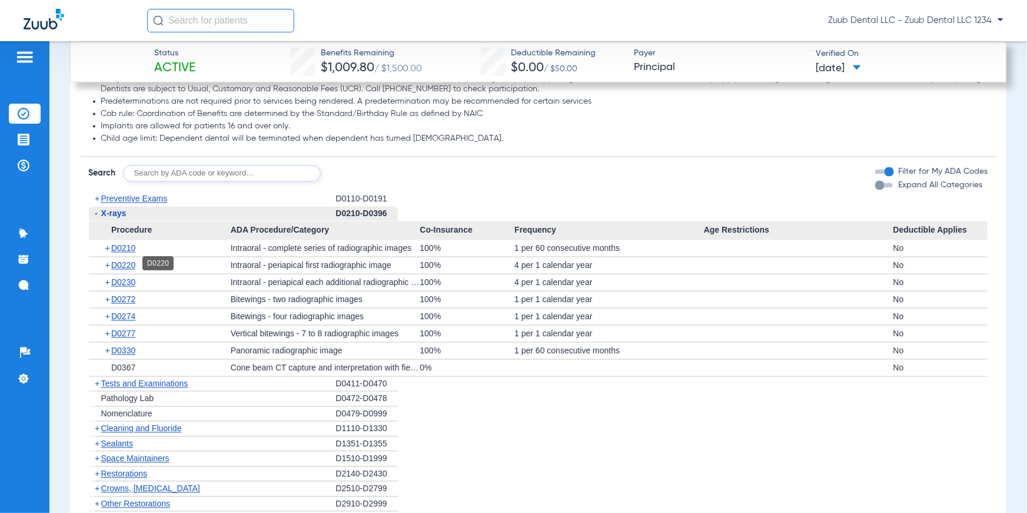
click at [135, 264] on span "D0220" at bounding box center [123, 265] width 24 height 9
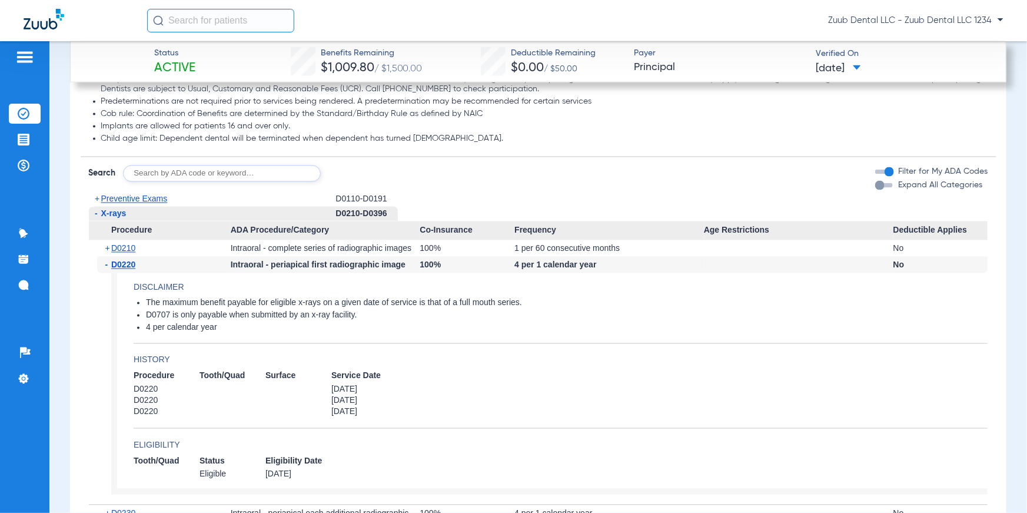
click at [174, 177] on input "text" at bounding box center [222, 173] width 198 height 16
type input "D2330"
click button "Search" at bounding box center [364, 173] width 47 height 16
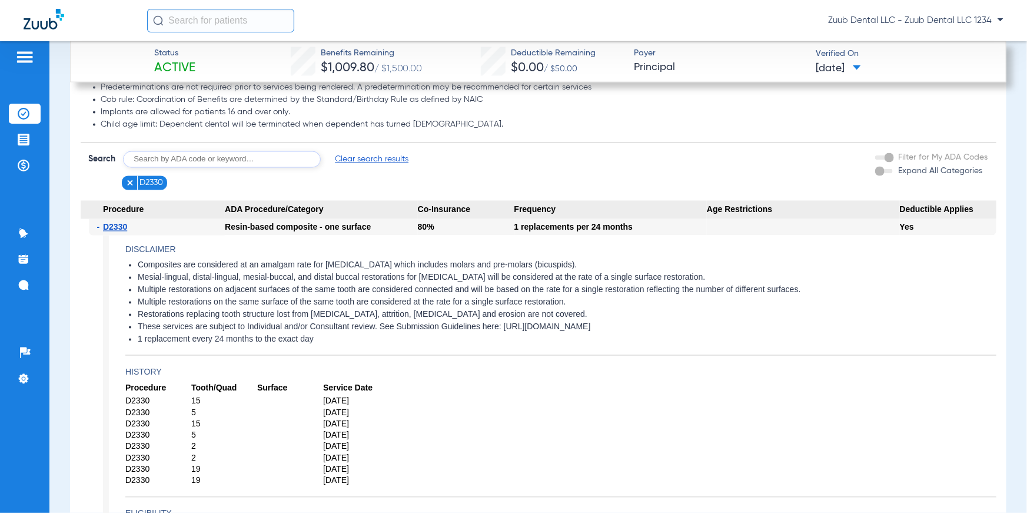
scroll to position [1047, 0]
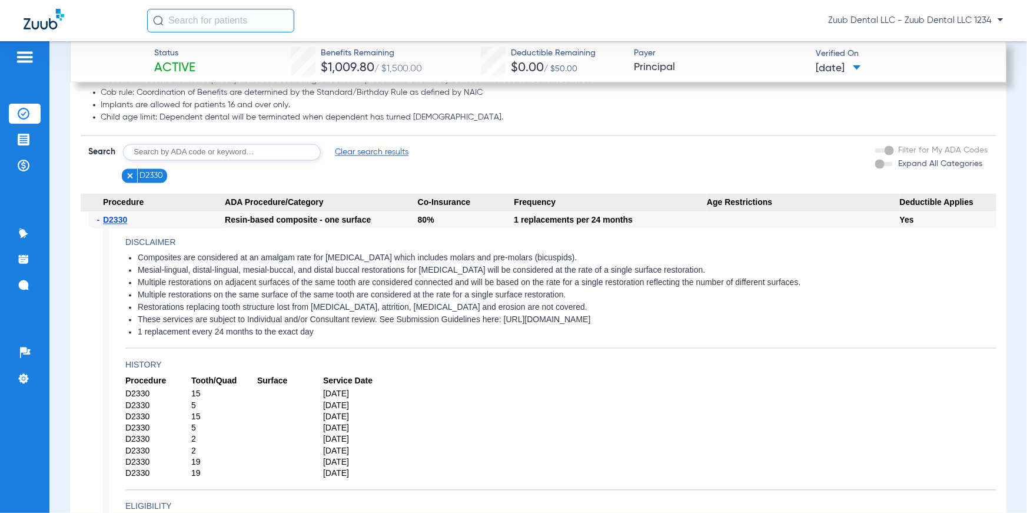
drag, startPoint x: 139, startPoint y: 256, endPoint x: 593, endPoint y: 264, distance: 453.9
click at [593, 264] on ul "Composites are considered at an amalgam rate for [MEDICAL_DATA] which includes …" at bounding box center [560, 295] width 871 height 85
click at [361, 331] on li "1 replacement every 24 months to the exact day" at bounding box center [567, 332] width 859 height 11
click at [347, 332] on li "1 replacement every 24 months to the exact day" at bounding box center [567, 332] width 859 height 11
drag, startPoint x: 330, startPoint y: 331, endPoint x: 129, endPoint y: 249, distance: 217.0
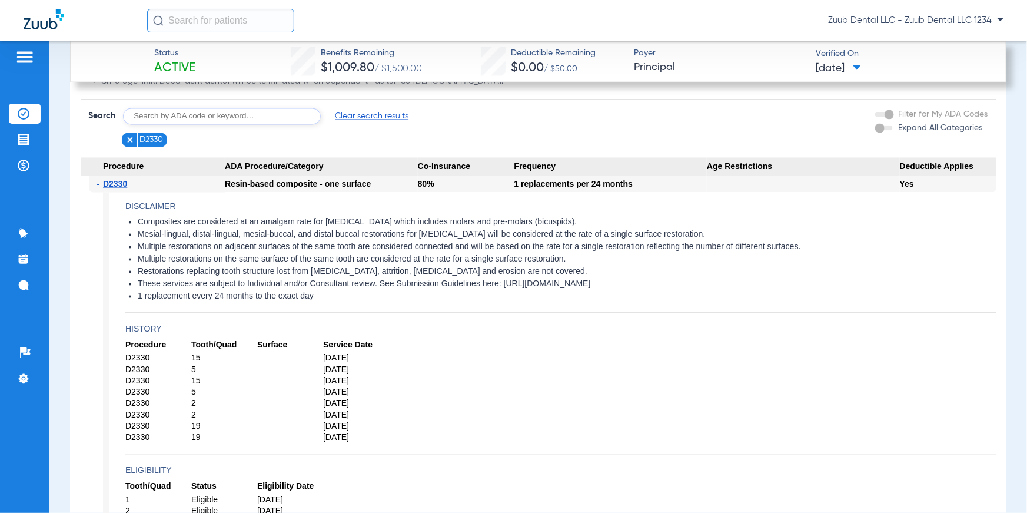
scroll to position [1061, 0]
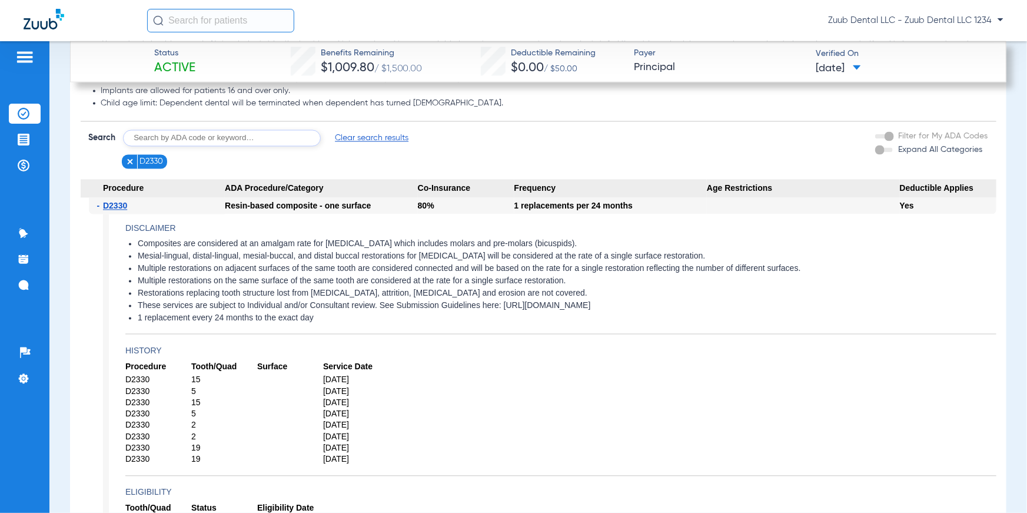
click at [230, 137] on input "text" at bounding box center [222, 138] width 198 height 16
